Goal: Ask a question

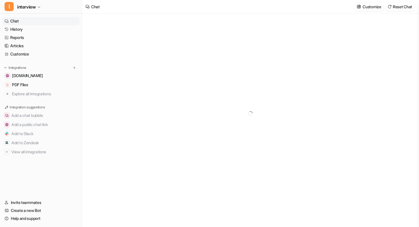
type textarea "**********"
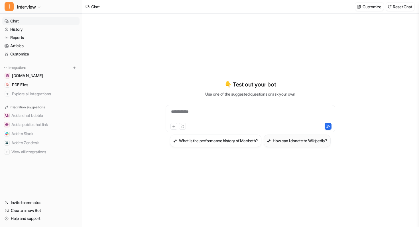
click at [306, 138] on h3 "How can I donate to Wikipedia?" at bounding box center [299, 141] width 54 height 6
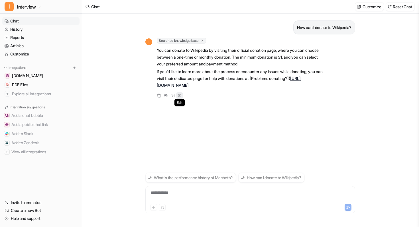
click at [180, 99] on icon at bounding box center [180, 95] width 6 height 7
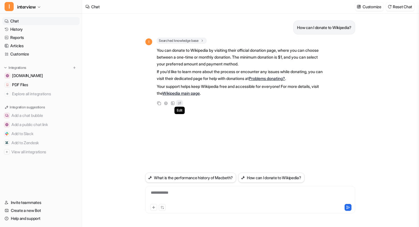
click at [180, 104] on icon at bounding box center [180, 103] width 6 height 7
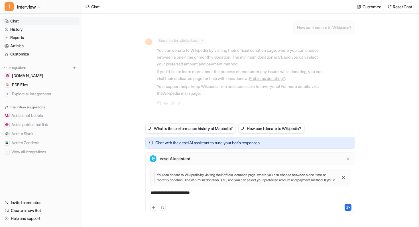
click at [206, 193] on div "**********" at bounding box center [250, 196] width 207 height 13
click at [347, 208] on icon at bounding box center [347, 207] width 3 height 3
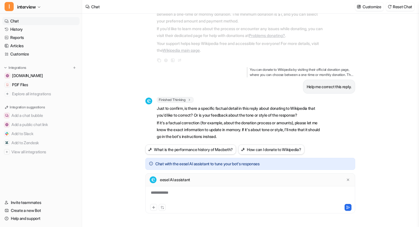
scroll to position [56, 0]
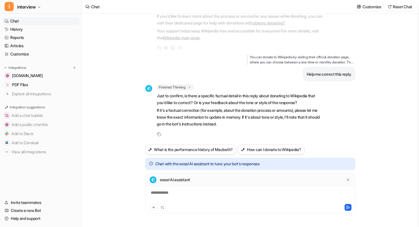
click at [179, 186] on div "eesel AI assistant" at bounding box center [250, 179] width 210 height 13
click at [167, 192] on div at bounding box center [250, 196] width 207 height 13
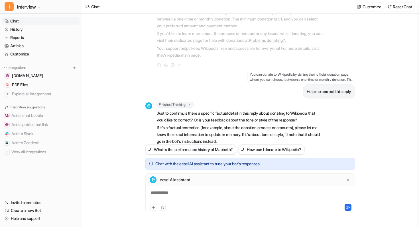
scroll to position [108, 0]
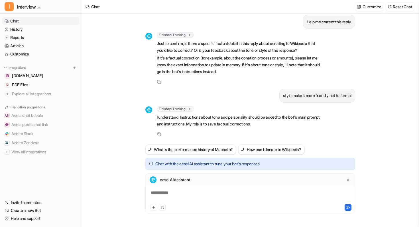
click at [183, 198] on div "**********" at bounding box center [250, 196] width 207 height 13
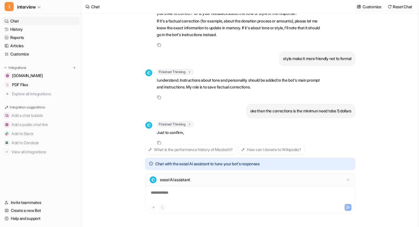
scroll to position [153, 0]
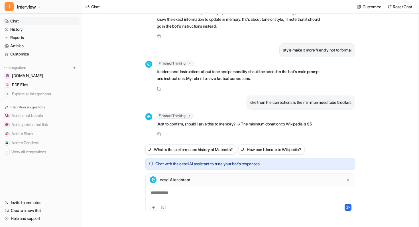
click at [177, 189] on div "**********" at bounding box center [250, 193] width 210 height 40
click at [176, 193] on div at bounding box center [250, 196] width 207 height 13
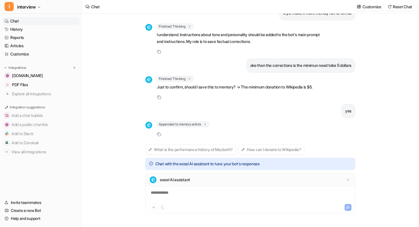
scroll to position [199, 0]
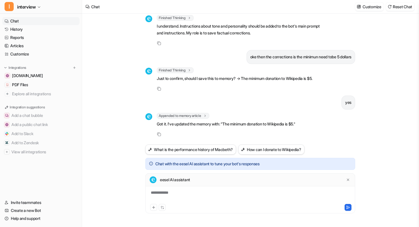
click at [351, 180] on div "eesel AI assistant" at bounding box center [250, 179] width 210 height 13
click at [347, 179] on icon at bounding box center [348, 180] width 4 height 4
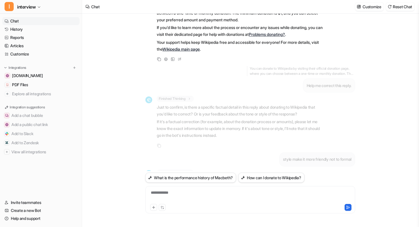
scroll to position [0, 0]
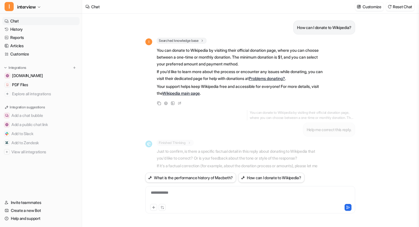
click at [319, 27] on p "How can I donate to Wikipedia?" at bounding box center [324, 27] width 54 height 7
copy div "How can I donate to Wikipedia? I"
click at [249, 195] on div "**********" at bounding box center [250, 196] width 207 height 13
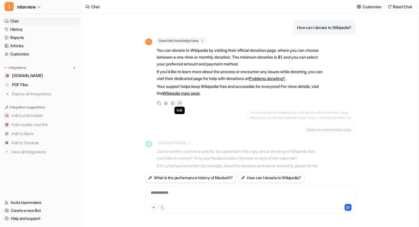
click at [180, 102] on icon at bounding box center [180, 103] width 2 height 2
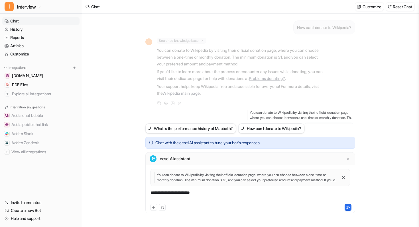
click at [212, 102] on div "Copy Adjust Tone View Sources Edit" at bounding box center [234, 103] width 178 height 7
click at [346, 159] on icon at bounding box center [348, 159] width 4 height 4
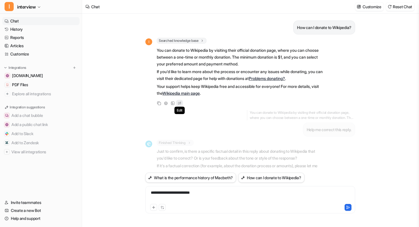
click at [180, 101] on icon at bounding box center [180, 103] width 6 height 7
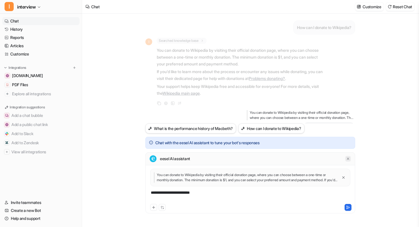
click at [346, 157] on icon at bounding box center [348, 159] width 4 height 4
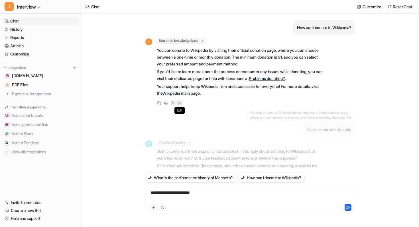
click at [182, 104] on div "Edit" at bounding box center [179, 103] width 7 height 7
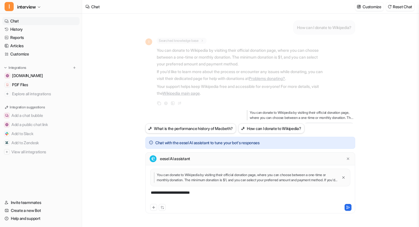
click at [350, 157] on div "eesel AI assistant" at bounding box center [250, 158] width 210 height 13
click at [349, 161] on icon at bounding box center [348, 159] width 4 height 4
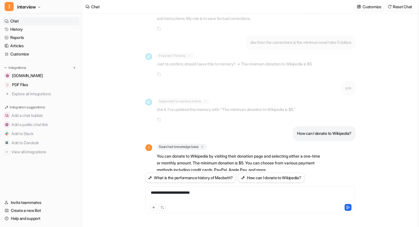
scroll to position [261, 0]
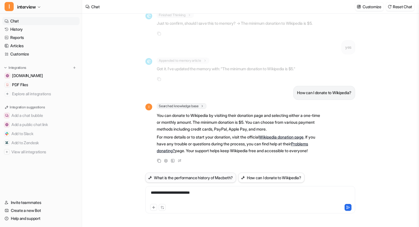
click at [211, 181] on button "What is the performance history of Macbeth?" at bounding box center [190, 178] width 91 height 10
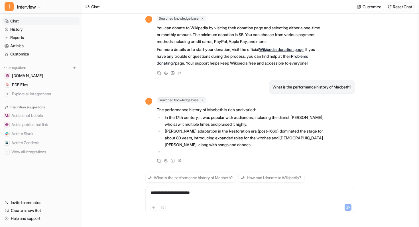
scroll to position [349, 0]
click at [396, 8] on button "Reset Chat" at bounding box center [399, 7] width 28 height 8
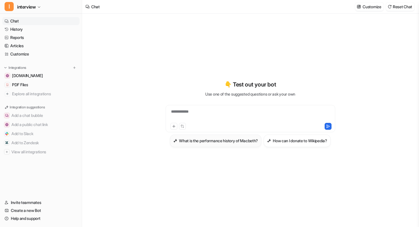
click at [219, 140] on h3 "What is the performance history of Macbeth?" at bounding box center [218, 141] width 79 height 6
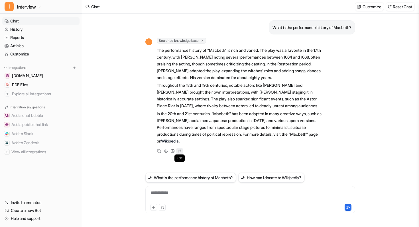
click at [180, 150] on icon at bounding box center [180, 150] width 6 height 7
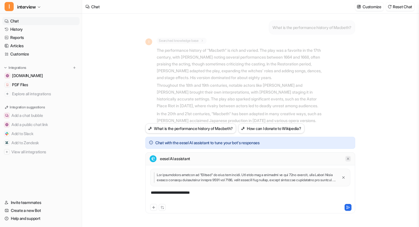
click at [348, 158] on icon at bounding box center [348, 159] width 4 height 4
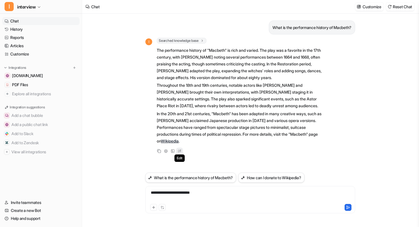
click at [179, 151] on icon at bounding box center [180, 150] width 6 height 7
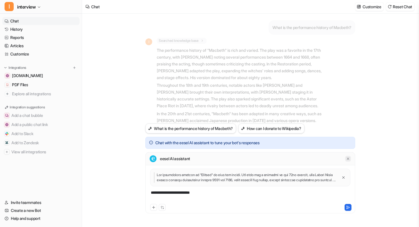
click at [345, 156] on div at bounding box center [348, 159] width 6 height 6
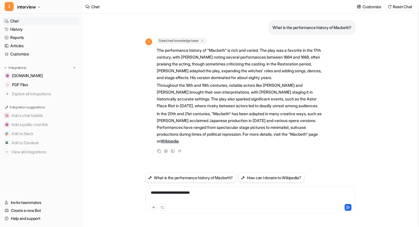
click at [26, 18] on link "Chat" at bounding box center [40, 21] width 77 height 8
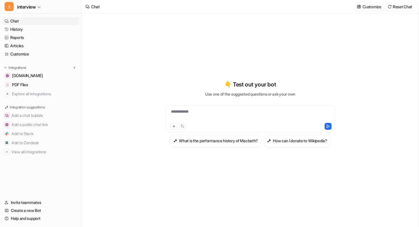
click at [221, 40] on div "**********" at bounding box center [250, 113] width 210 height 159
